Goal: Information Seeking & Learning: Learn about a topic

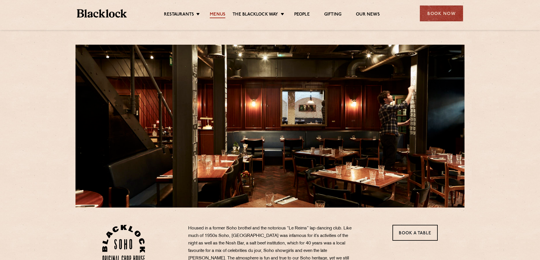
click at [213, 14] on link "Menus" at bounding box center [218, 15] width 16 height 6
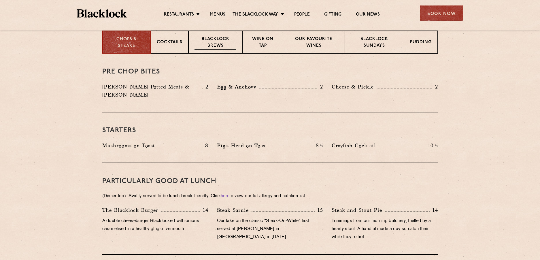
scroll to position [144, 0]
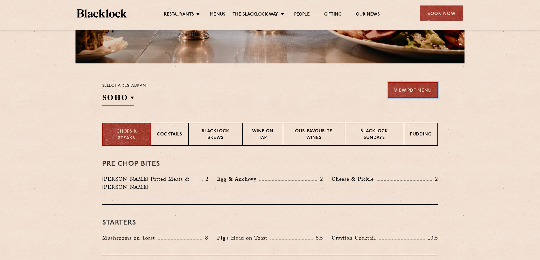
click at [418, 92] on link "View PDF Menu" at bounding box center [413, 90] width 50 height 16
